Goal: Task Accomplishment & Management: Use online tool/utility

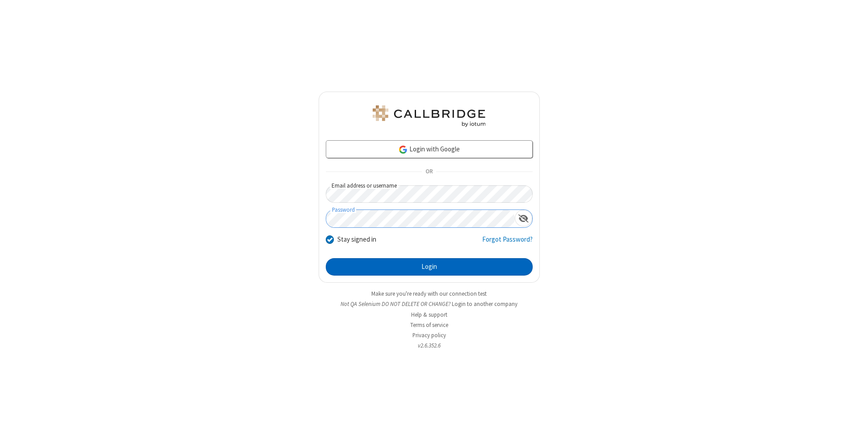
click at [429, 267] on button "Login" at bounding box center [429, 267] width 207 height 18
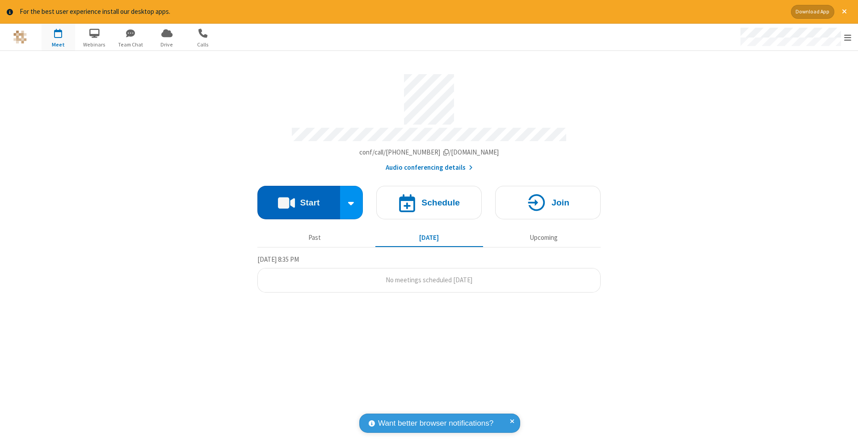
click at [299, 198] on button "Start" at bounding box center [298, 203] width 83 height 34
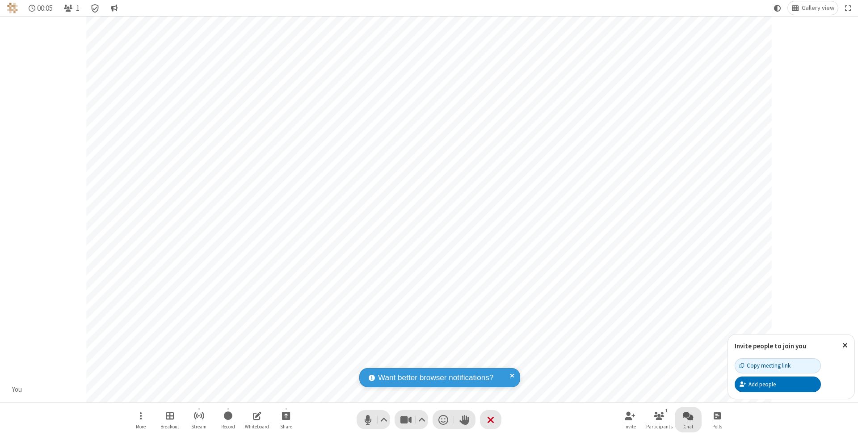
click at [688, 415] on span "Open chat" at bounding box center [688, 415] width 11 height 11
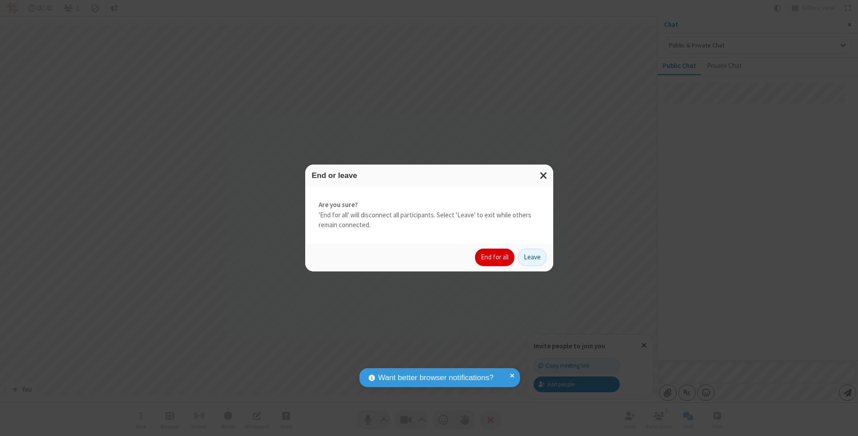
click at [495, 257] on button "End for all" at bounding box center [494, 257] width 39 height 18
